Goal: Information Seeking & Learning: Learn about a topic

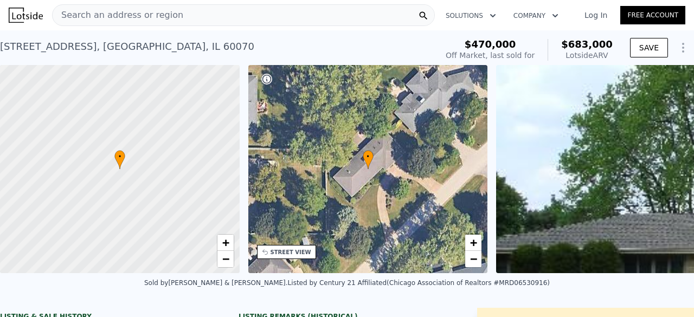
click at [254, 9] on div "Search an address or region" at bounding box center [243, 15] width 383 height 22
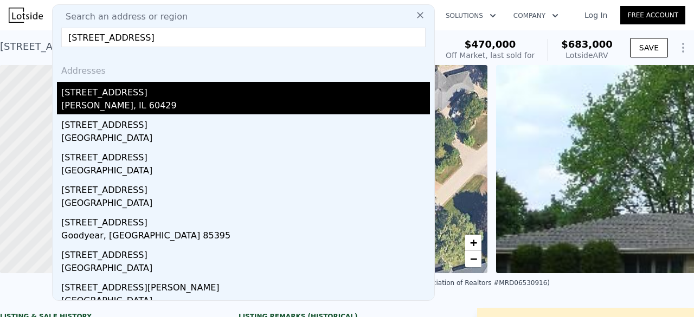
type input "[STREET_ADDRESS]"
click at [136, 102] on div "[PERSON_NAME], IL 60429" at bounding box center [245, 106] width 369 height 15
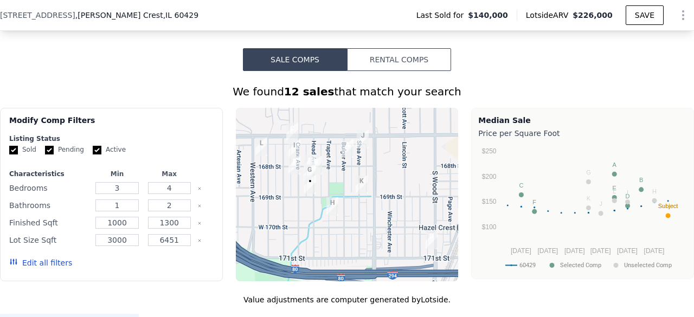
scroll to position [786, 0]
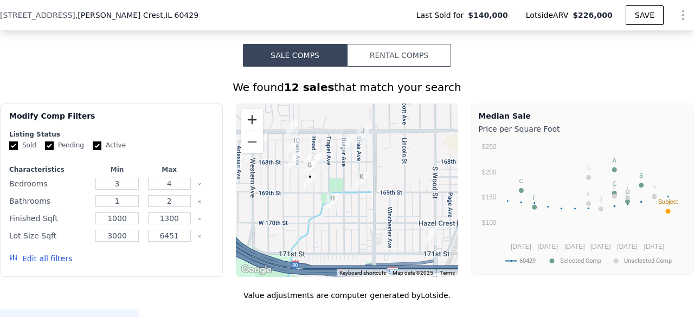
click at [244, 127] on button "Zoom in" at bounding box center [252, 120] width 22 height 22
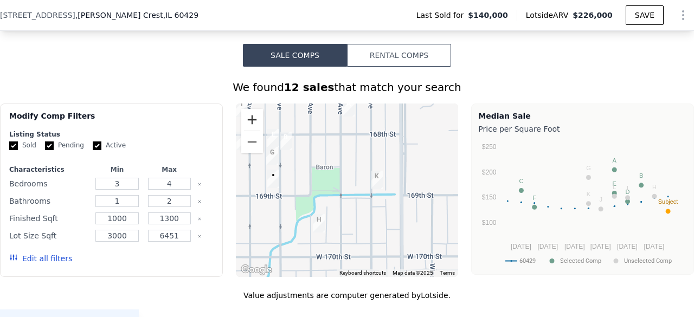
click at [245, 126] on button "Zoom in" at bounding box center [252, 120] width 22 height 22
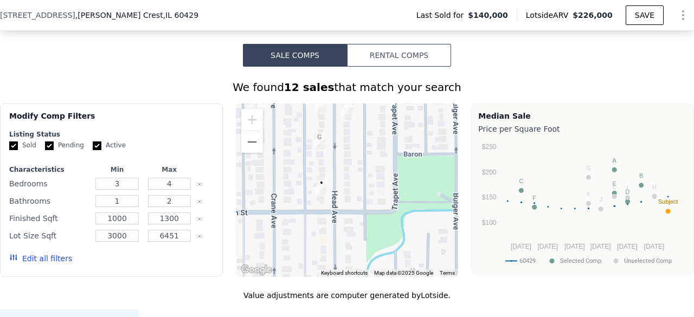
drag, startPoint x: 296, startPoint y: 144, endPoint x: 420, endPoint y: 155, distance: 124.1
click at [420, 155] on div at bounding box center [347, 191] width 223 height 174
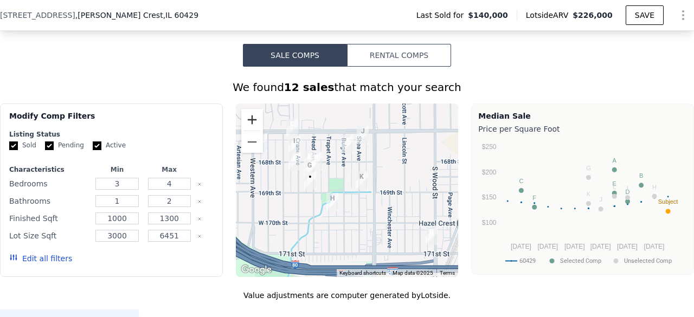
click at [246, 127] on button "Zoom in" at bounding box center [252, 120] width 22 height 22
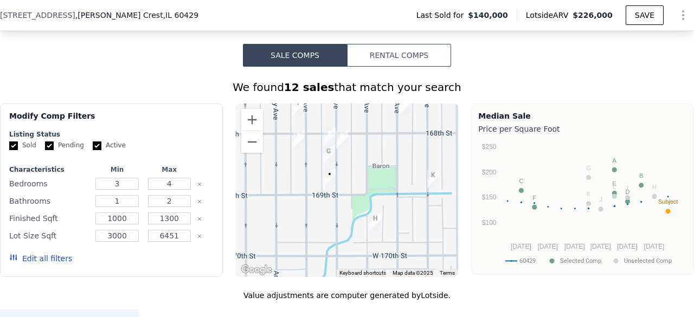
drag, startPoint x: 358, startPoint y: 161, endPoint x: 378, endPoint y: 163, distance: 19.6
click at [378, 163] on div at bounding box center [347, 191] width 223 height 174
click at [248, 130] on button "Zoom in" at bounding box center [252, 120] width 22 height 22
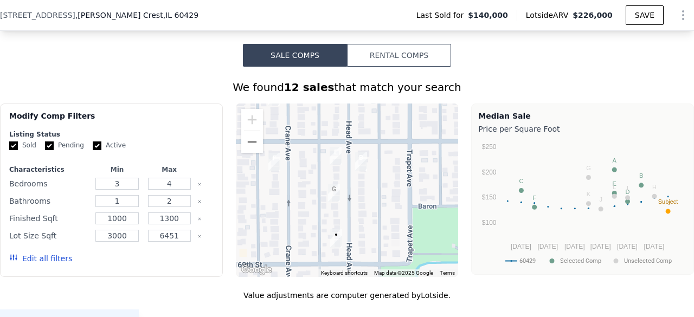
drag, startPoint x: 331, startPoint y: 145, endPoint x: 348, endPoint y: 202, distance: 59.2
click at [348, 202] on div at bounding box center [347, 191] width 223 height 174
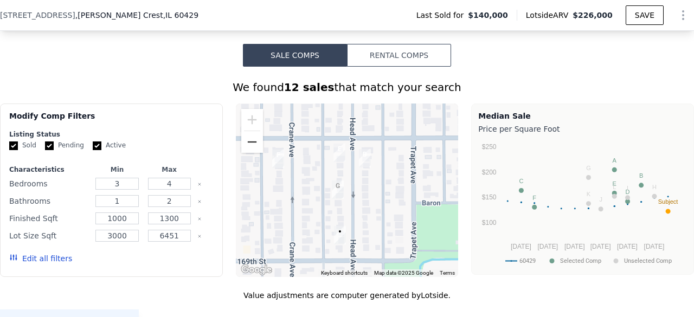
click at [252, 153] on button "Zoom out" at bounding box center [252, 142] width 22 height 22
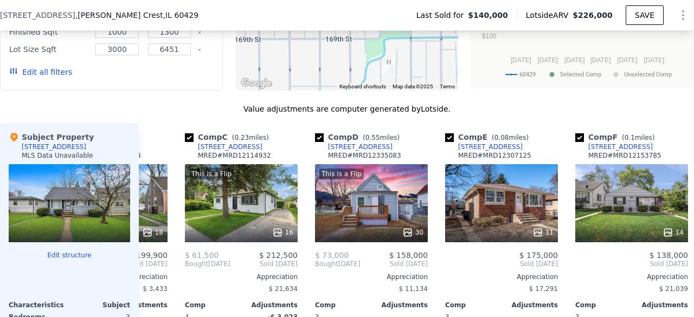
scroll to position [989, 0]
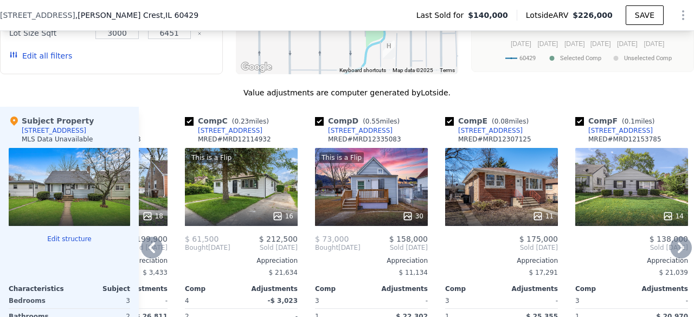
click at [501, 172] on div "11" at bounding box center [501, 187] width 113 height 78
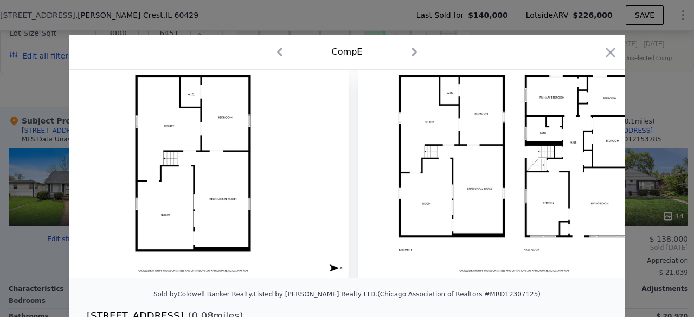
scroll to position [0, 2967]
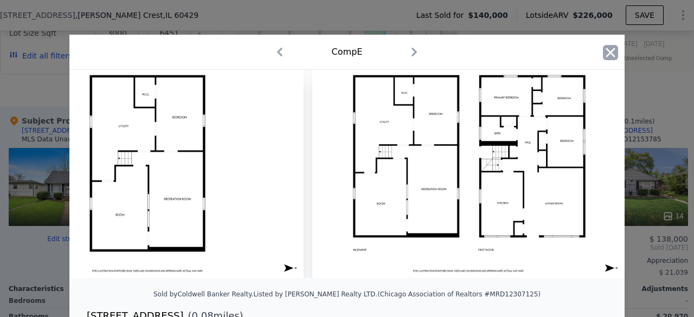
click at [607, 59] on icon "button" at bounding box center [610, 52] width 15 height 15
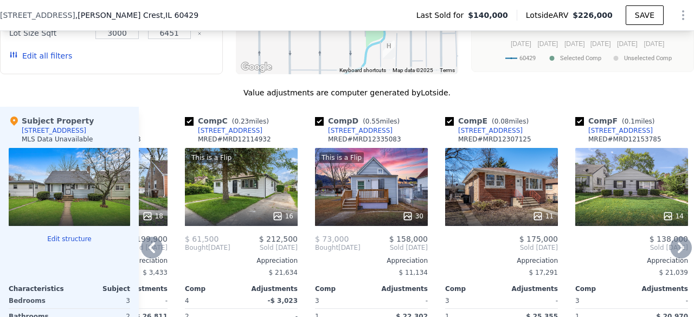
scroll to position [990, 0]
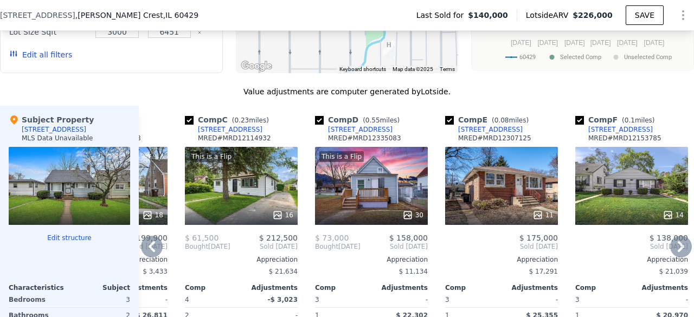
click at [637, 191] on div "14" at bounding box center [631, 186] width 113 height 78
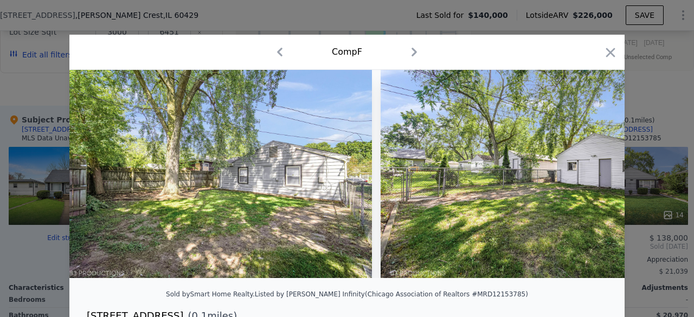
scroll to position [0, 3930]
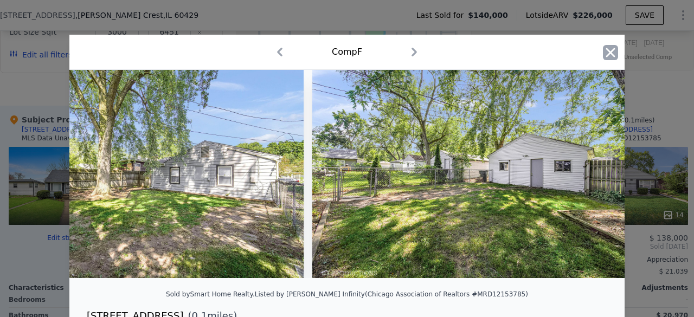
click at [607, 53] on icon "button" at bounding box center [610, 52] width 15 height 15
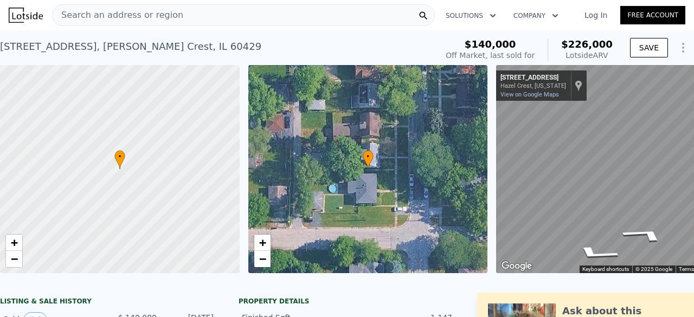
click at [228, 19] on div "Search an address or region" at bounding box center [243, 15] width 383 height 22
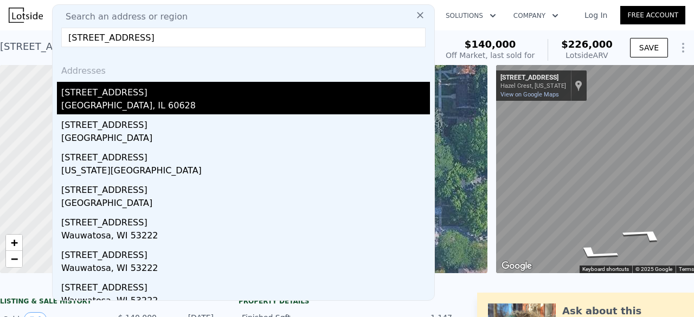
type input "[STREET_ADDRESS]"
click at [139, 87] on div "[STREET_ADDRESS]" at bounding box center [245, 90] width 369 height 17
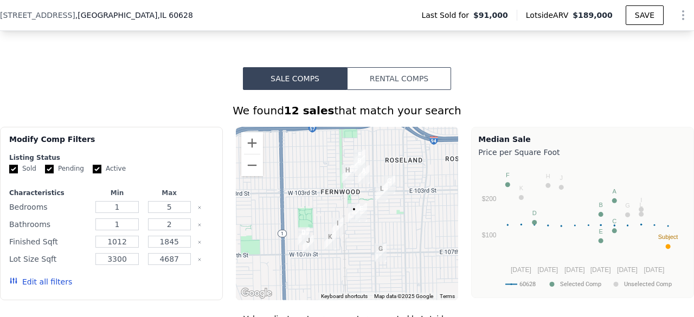
scroll to position [806, 0]
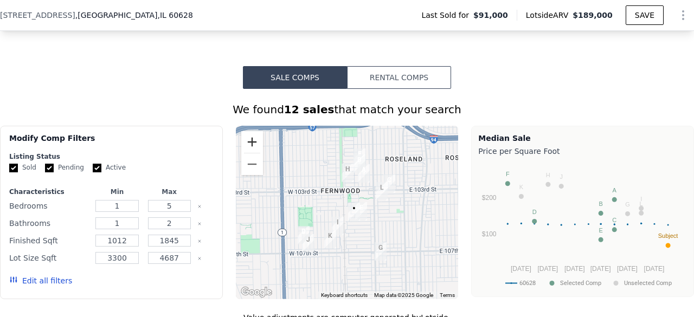
click at [246, 152] on button "Zoom in" at bounding box center [252, 142] width 22 height 22
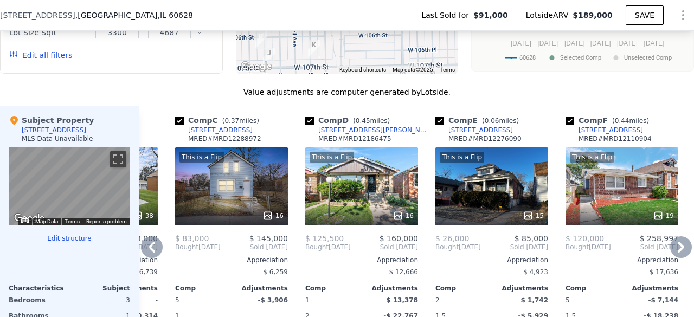
scroll to position [1064, 0]
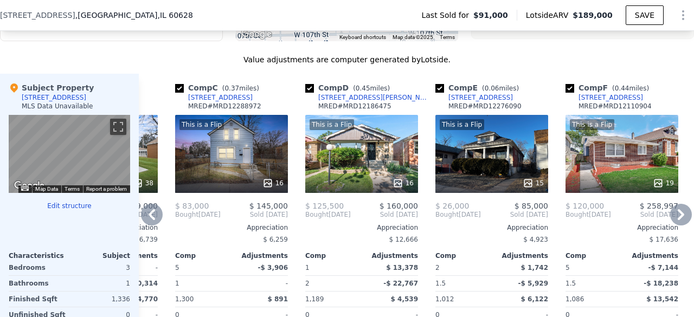
click at [468, 179] on div "This is a Flip 15" at bounding box center [491, 154] width 113 height 78
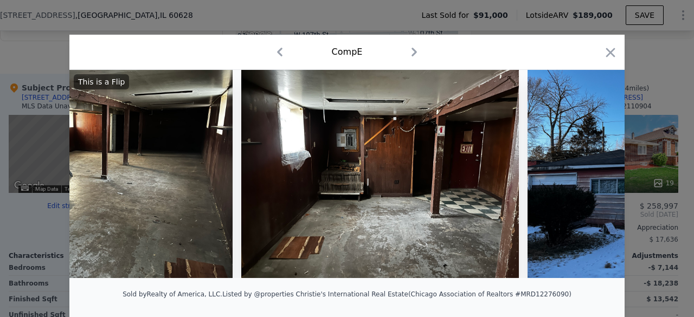
scroll to position [0, 3730]
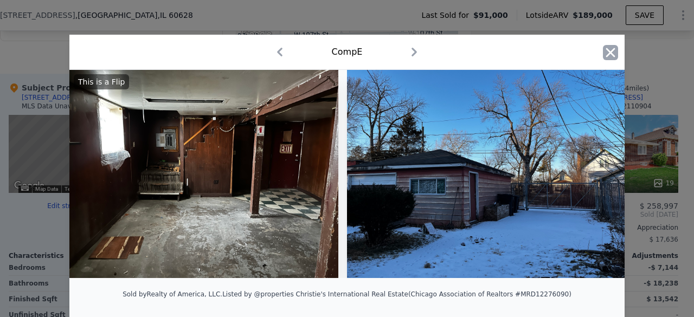
click at [611, 55] on icon "button" at bounding box center [610, 52] width 15 height 15
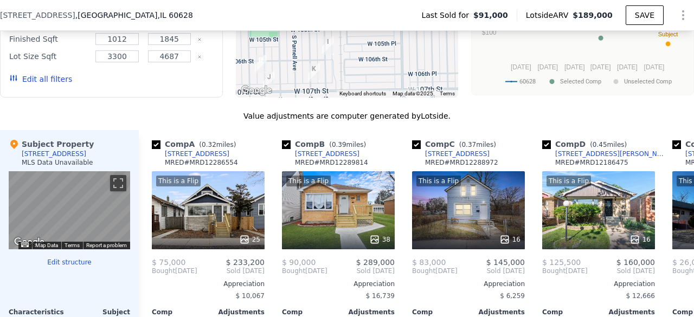
scroll to position [0, 1]
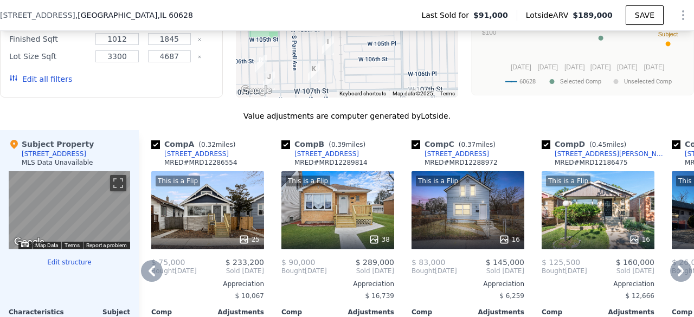
click at [465, 211] on div "This is a Flip 16" at bounding box center [468, 210] width 113 height 78
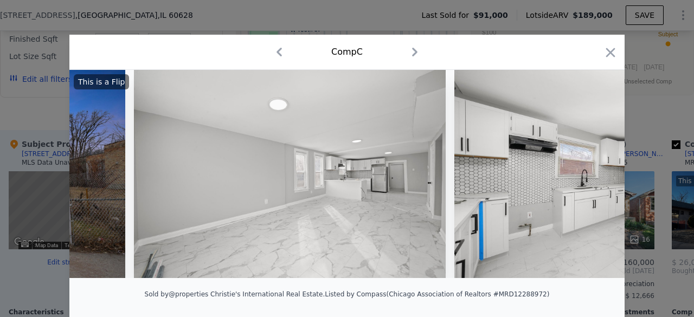
scroll to position [0, 258]
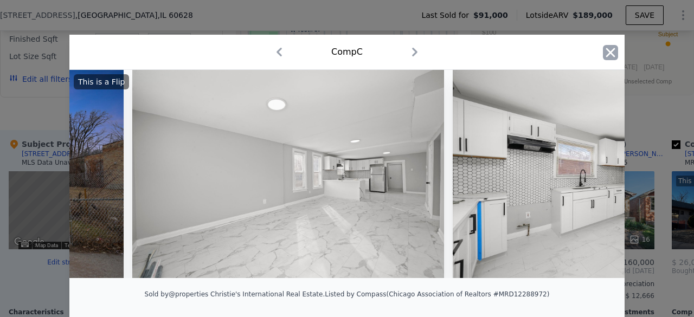
click at [608, 48] on icon "button" at bounding box center [610, 52] width 15 height 15
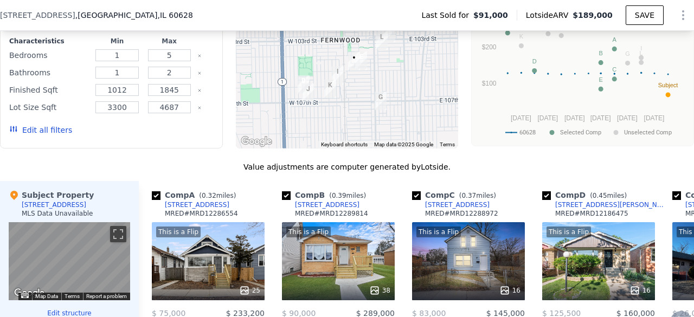
scroll to position [956, 0]
click at [557, 273] on div "This is a Flip 16" at bounding box center [598, 261] width 113 height 78
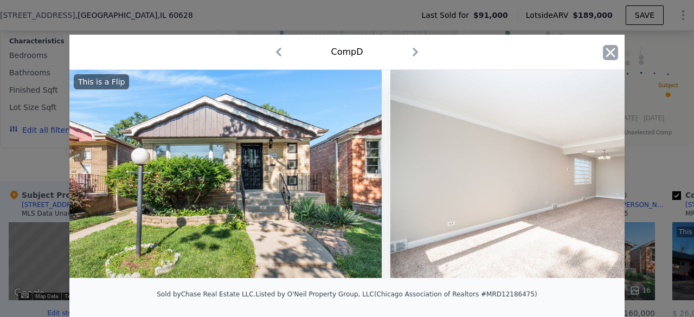
click at [611, 48] on icon "button" at bounding box center [610, 52] width 15 height 15
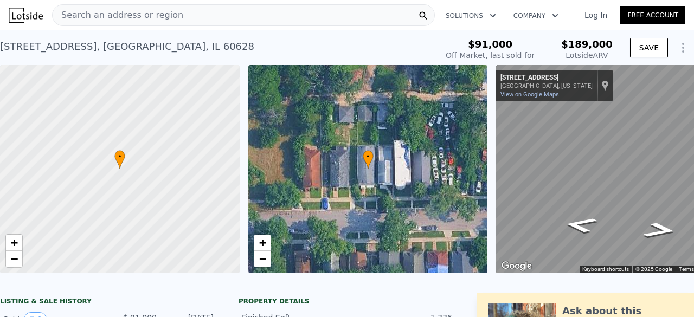
click at [177, 17] on div "Search an address or region" at bounding box center [243, 15] width 383 height 22
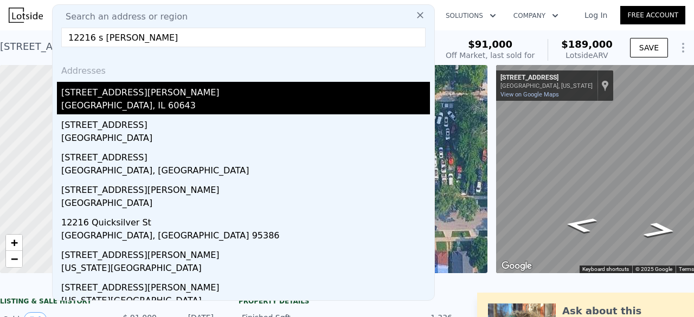
type input "12216 s [PERSON_NAME]"
click at [82, 99] on div "[GEOGRAPHIC_DATA], IL 60643" at bounding box center [245, 106] width 369 height 15
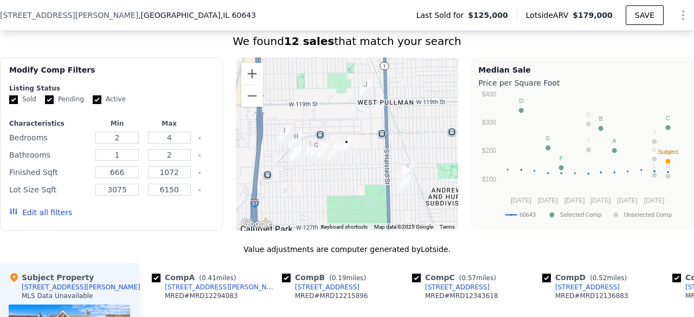
scroll to position [916, 0]
click at [249, 77] on button "Zoom in" at bounding box center [252, 74] width 22 height 22
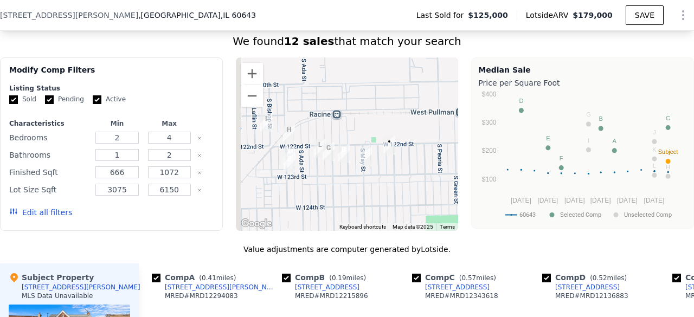
drag, startPoint x: 349, startPoint y: 135, endPoint x: 397, endPoint y: 123, distance: 49.3
click at [397, 123] on div at bounding box center [347, 144] width 223 height 174
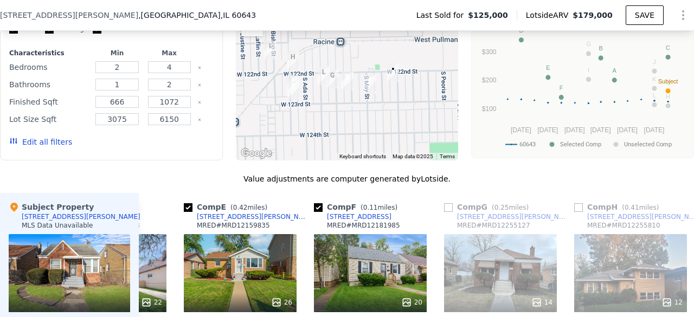
scroll to position [887, 0]
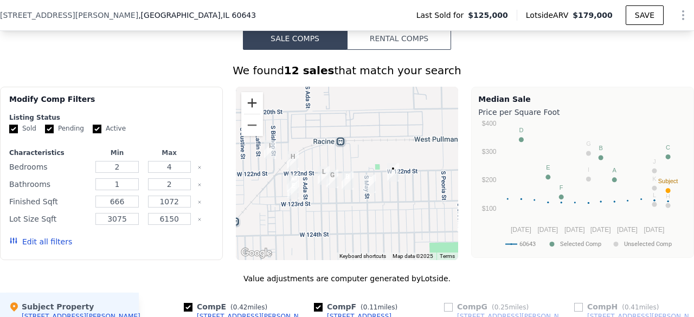
click at [241, 101] on button "Zoom in" at bounding box center [252, 103] width 22 height 22
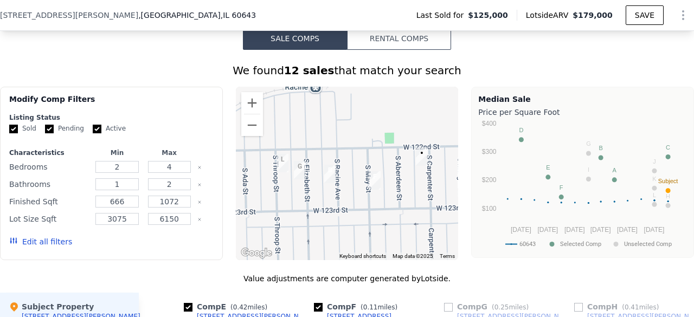
drag, startPoint x: 363, startPoint y: 152, endPoint x: 338, endPoint y: 130, distance: 33.8
click at [338, 130] on div at bounding box center [347, 174] width 223 height 174
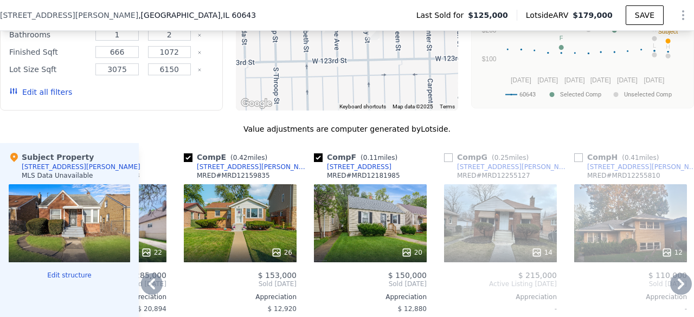
scroll to position [1037, 0]
click at [387, 226] on div "20" at bounding box center [370, 223] width 113 height 78
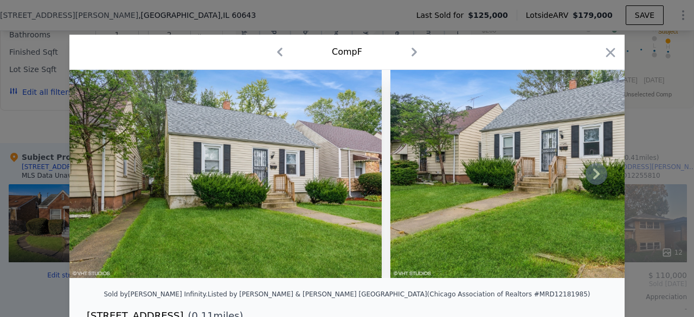
click at [586, 178] on icon at bounding box center [597, 174] width 22 height 22
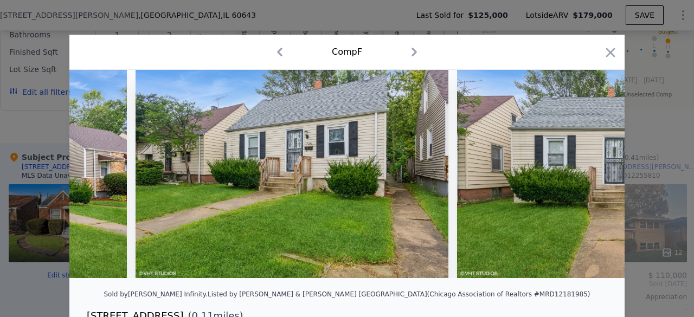
scroll to position [0, 260]
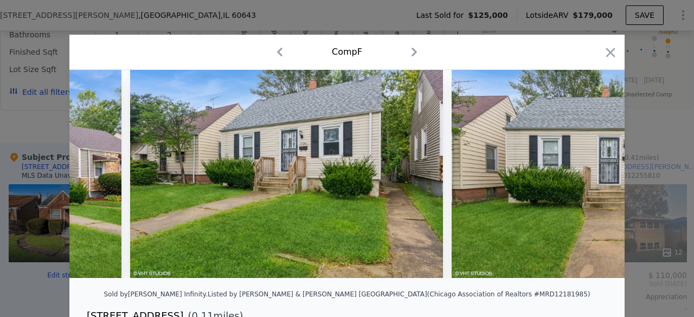
click at [586, 178] on img at bounding box center [608, 174] width 312 height 208
click at [586, 183] on icon at bounding box center [597, 174] width 22 height 22
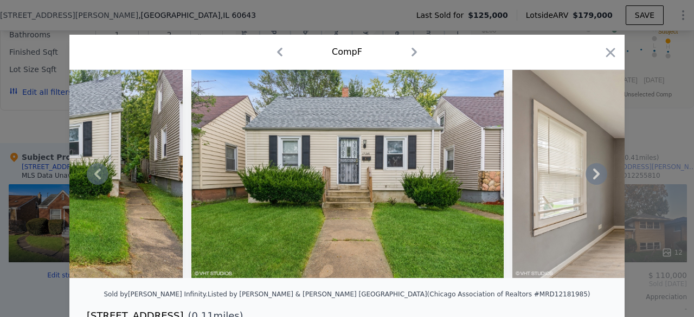
click at [600, 175] on icon at bounding box center [597, 174] width 22 height 22
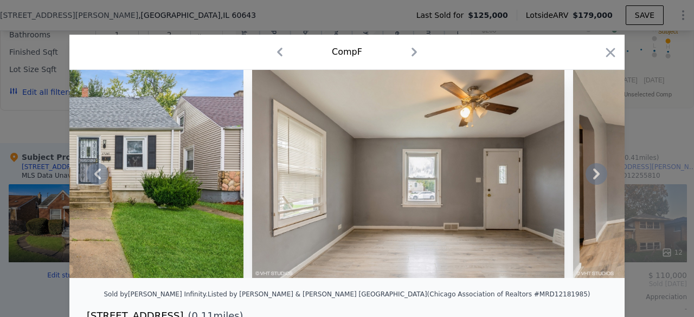
click at [596, 175] on icon at bounding box center [597, 174] width 22 height 22
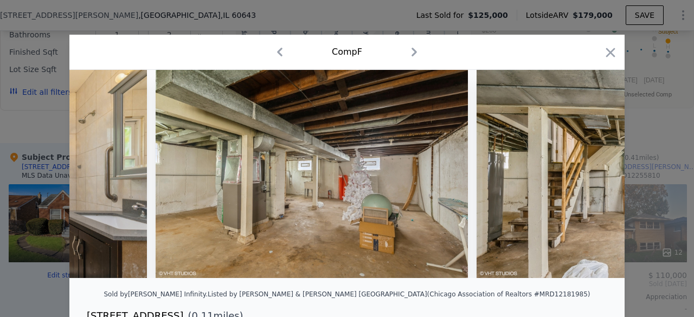
scroll to position [0, 4412]
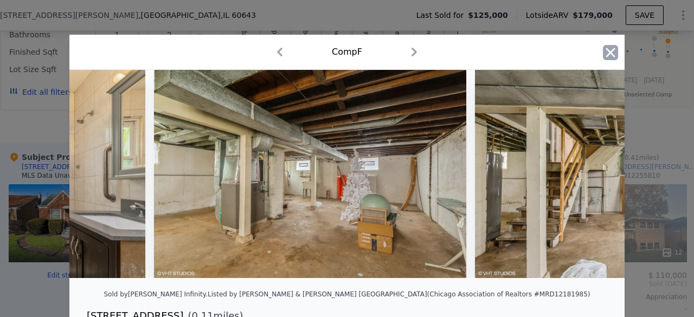
click at [606, 52] on icon "button" at bounding box center [610, 52] width 15 height 15
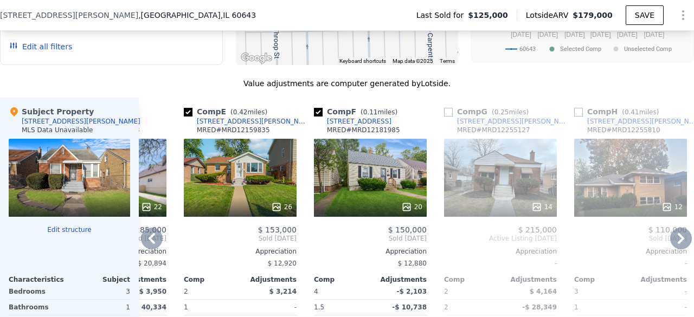
scroll to position [1092, 0]
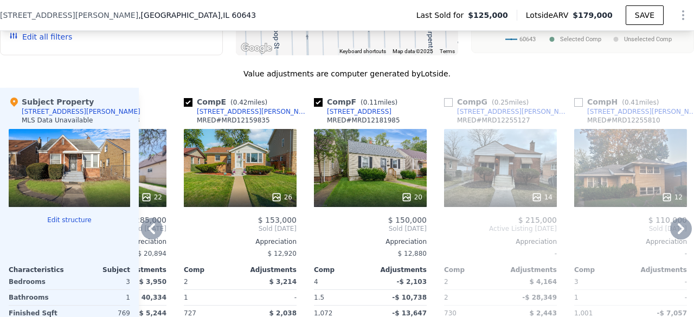
click at [511, 175] on div "14" at bounding box center [500, 168] width 113 height 78
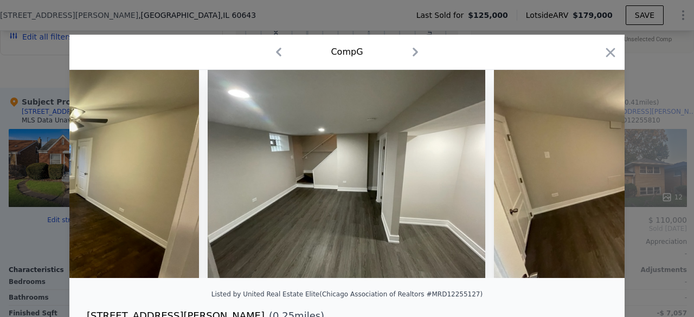
scroll to position [0, 2449]
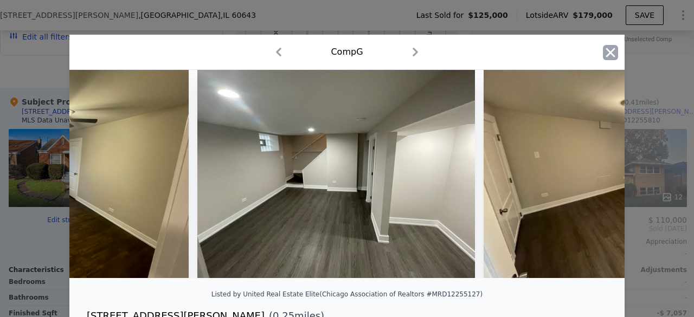
click at [605, 56] on icon "button" at bounding box center [610, 52] width 15 height 15
